Goal: Task Accomplishment & Management: Complete application form

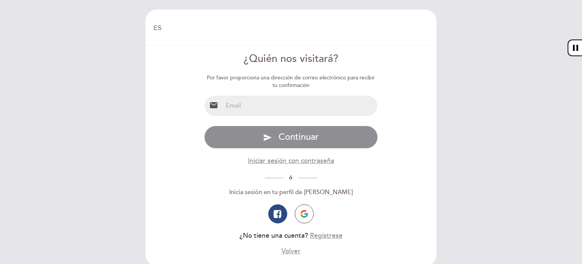
select select "es"
click at [287, 112] on input "email" at bounding box center [300, 106] width 155 height 20
type input "[EMAIL_ADDRESS][DOMAIN_NAME]"
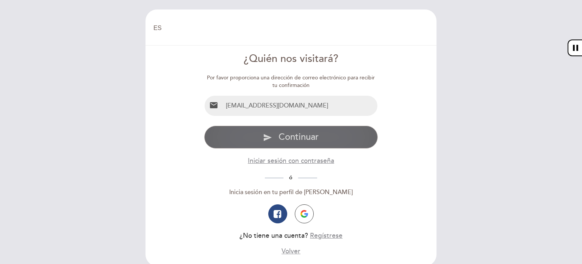
click at [298, 140] on span "Continuar" at bounding box center [299, 136] width 40 height 11
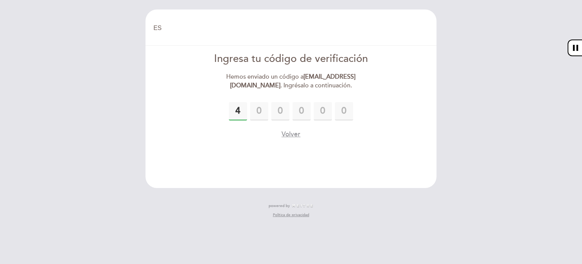
type input "4"
type input "8"
type input "5"
type input "4"
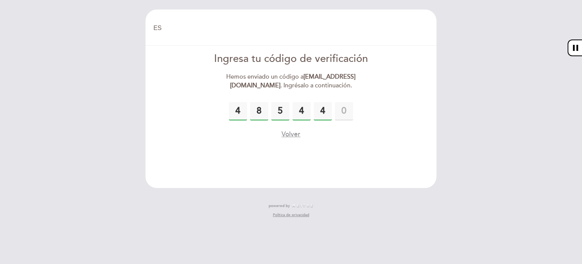
click at [242, 108] on input "4" at bounding box center [238, 111] width 18 height 18
type input "9"
click at [235, 115] on input "4" at bounding box center [238, 111] width 18 height 18
type input "9"
type input "8"
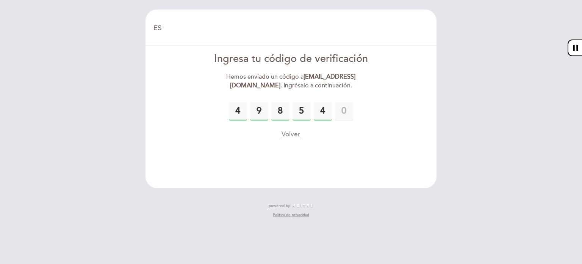
type input "5"
type input "9"
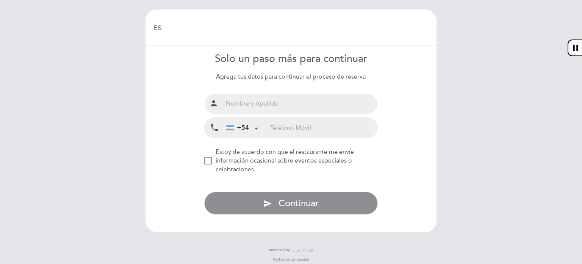
click at [268, 97] on input "text" at bounding box center [300, 104] width 155 height 20
type input "[PERSON_NAME]"
click at [299, 129] on input "tel" at bounding box center [323, 128] width 107 height 20
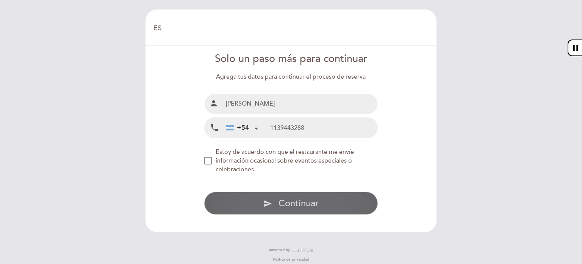
type input "1139443288"
click at [285, 201] on span "Continuar" at bounding box center [299, 203] width 40 height 11
